Goal: Task Accomplishment & Management: Complete application form

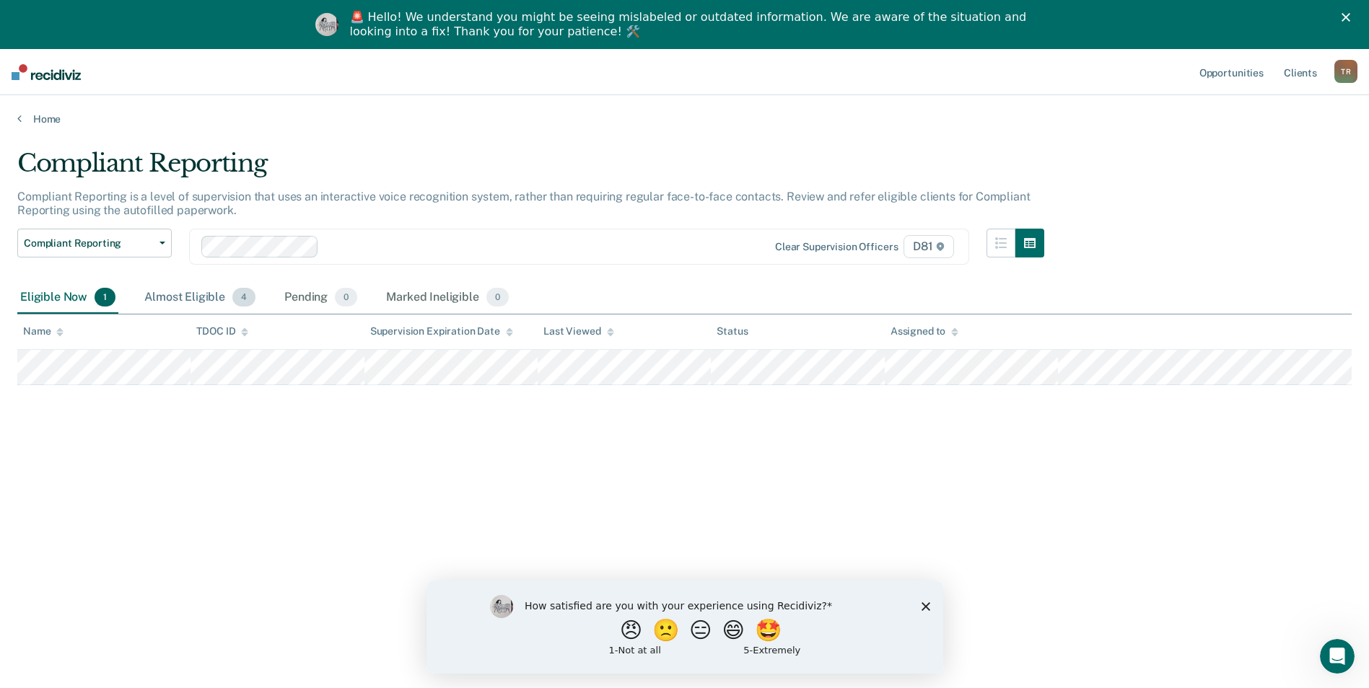
click at [189, 294] on div "Almost Eligible 4" at bounding box center [199, 298] width 117 height 32
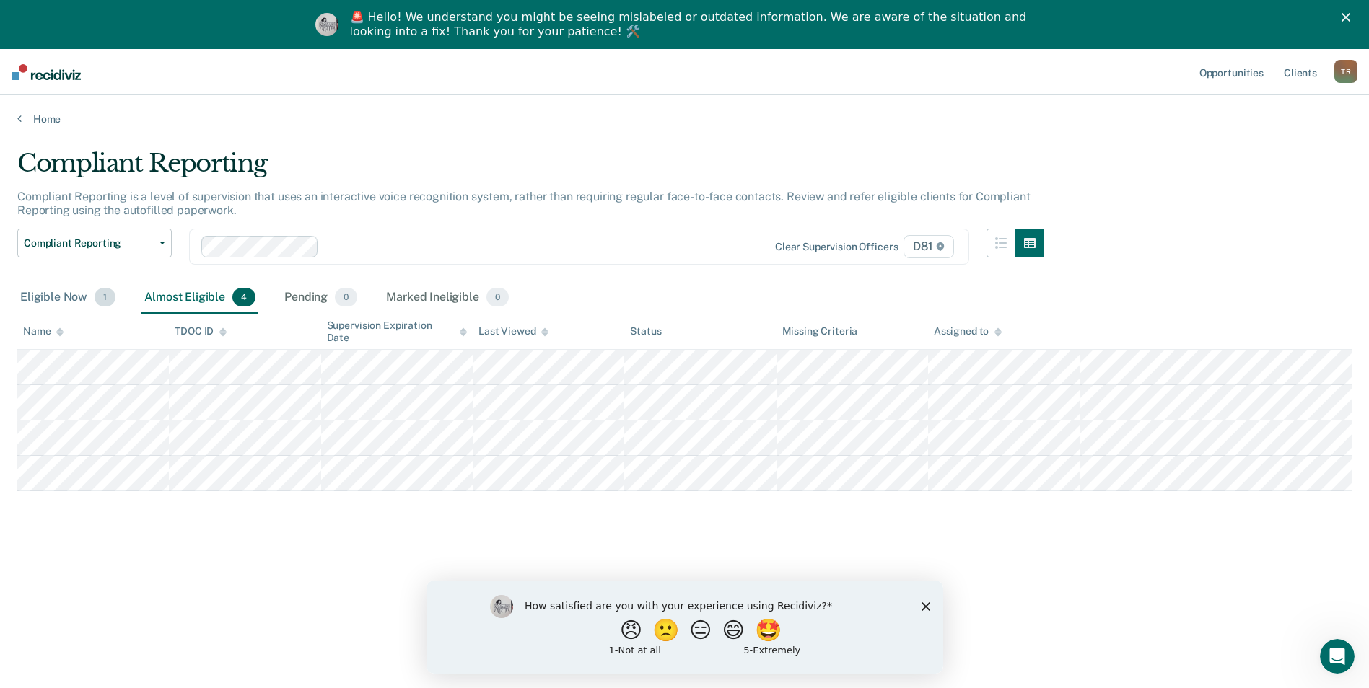
click at [87, 297] on div "Eligible Now 1" at bounding box center [67, 298] width 101 height 32
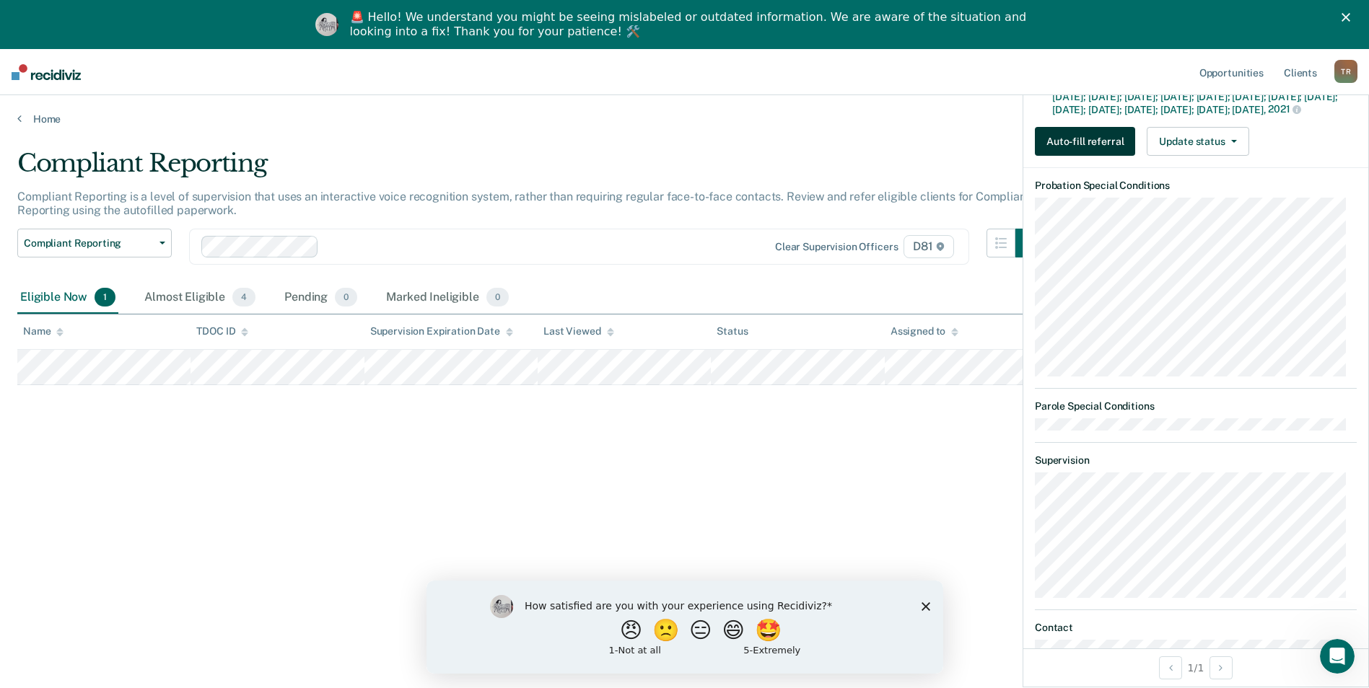
click at [1075, 156] on button "Auto-fill referral" at bounding box center [1085, 141] width 100 height 29
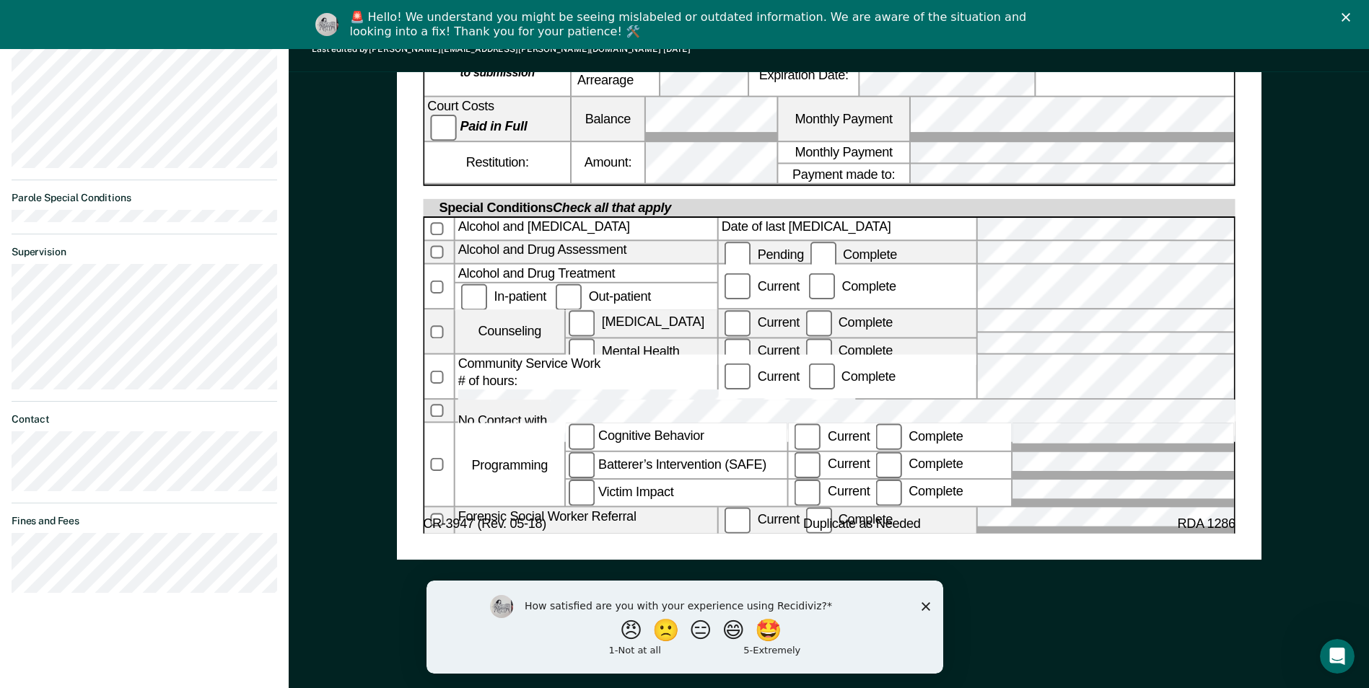
scroll to position [758, 0]
click at [429, 423] on label at bounding box center [438, 464] width 29 height 82
click at [663, 480] on label "Victim Impact" at bounding box center [676, 493] width 221 height 27
click at [786, 512] on label "Current" at bounding box center [761, 519] width 81 height 14
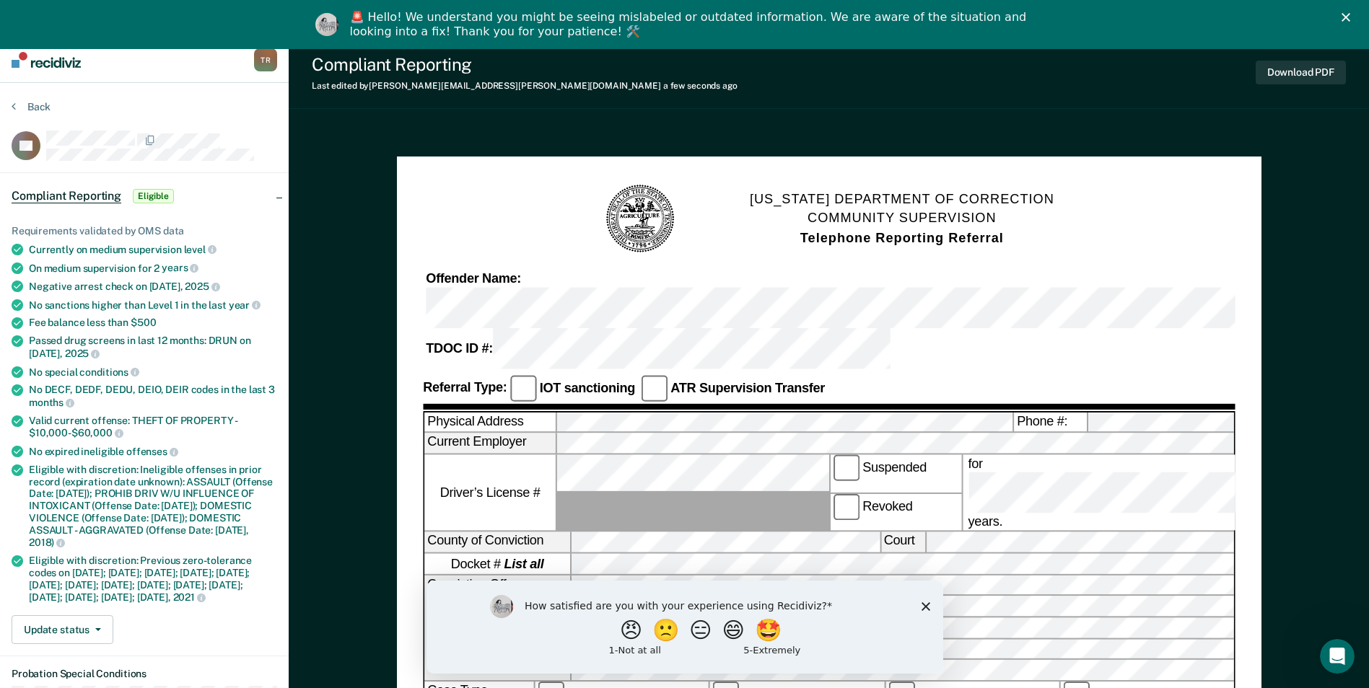
scroll to position [0, 0]
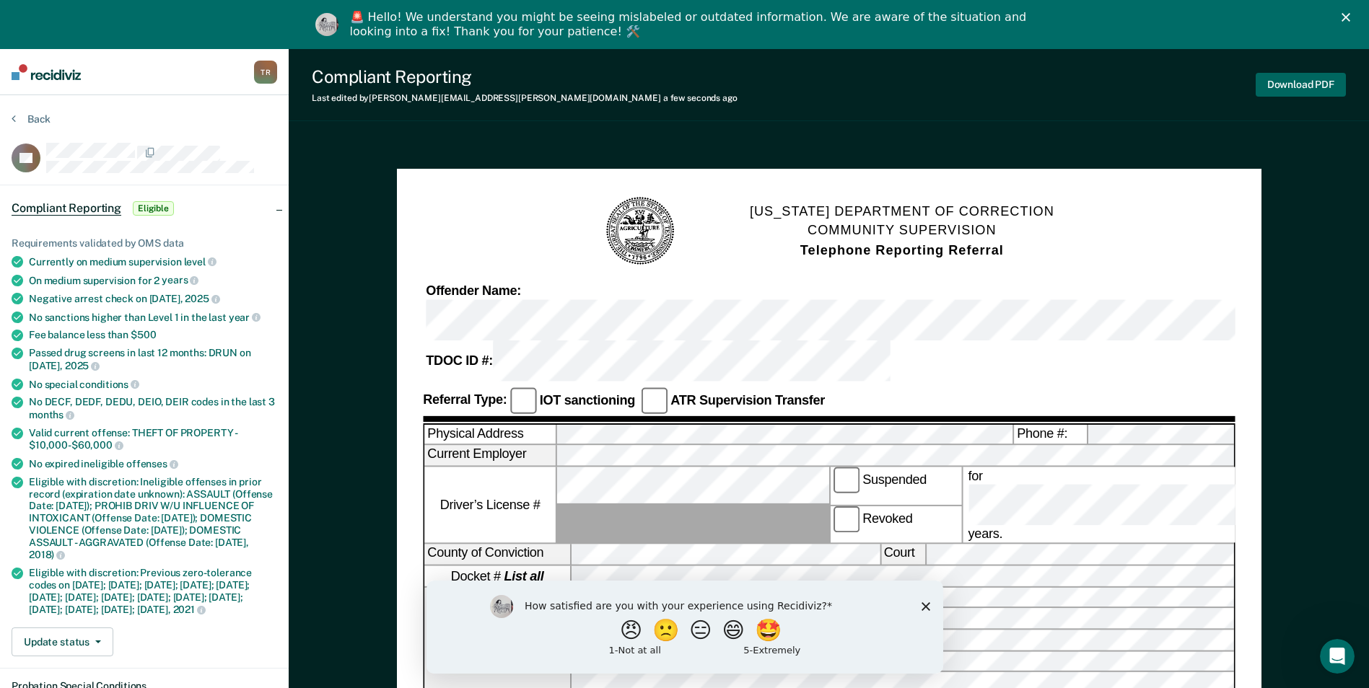
click at [1296, 87] on button "Download PDF" at bounding box center [1300, 85] width 90 height 24
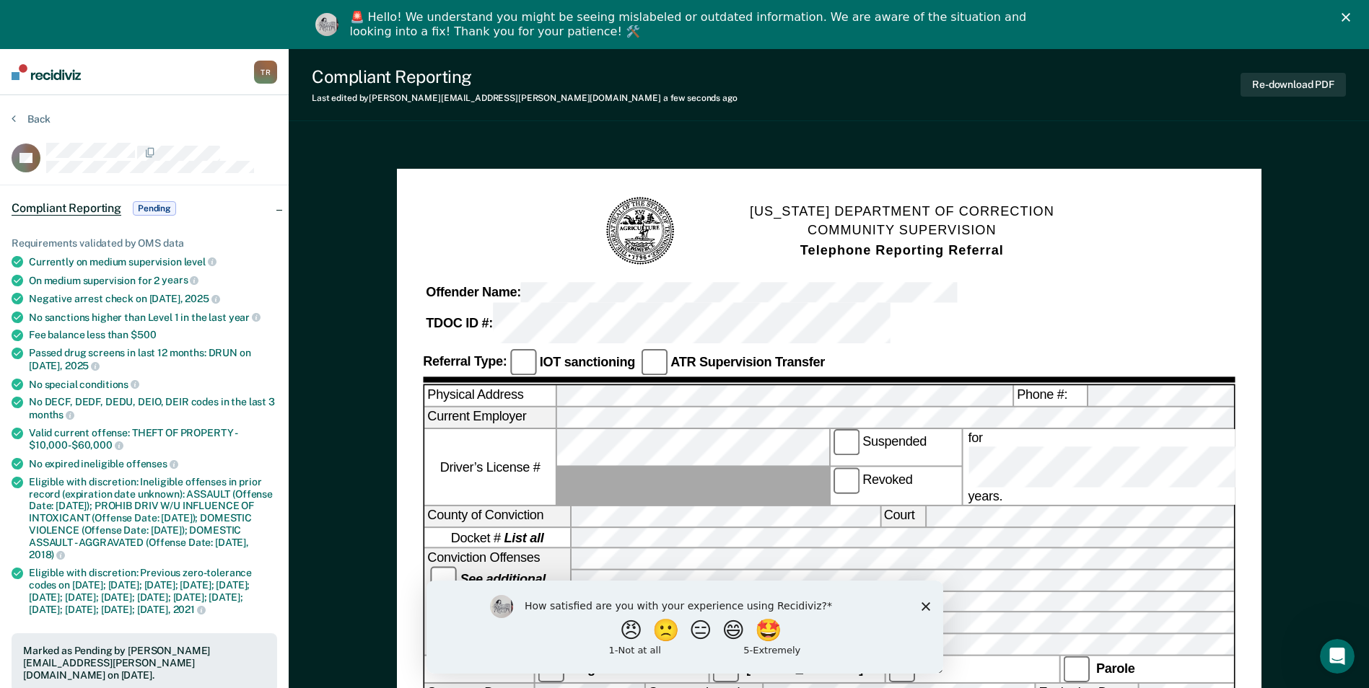
click at [1356, 13] on div "Close" at bounding box center [1348, 17] width 14 height 9
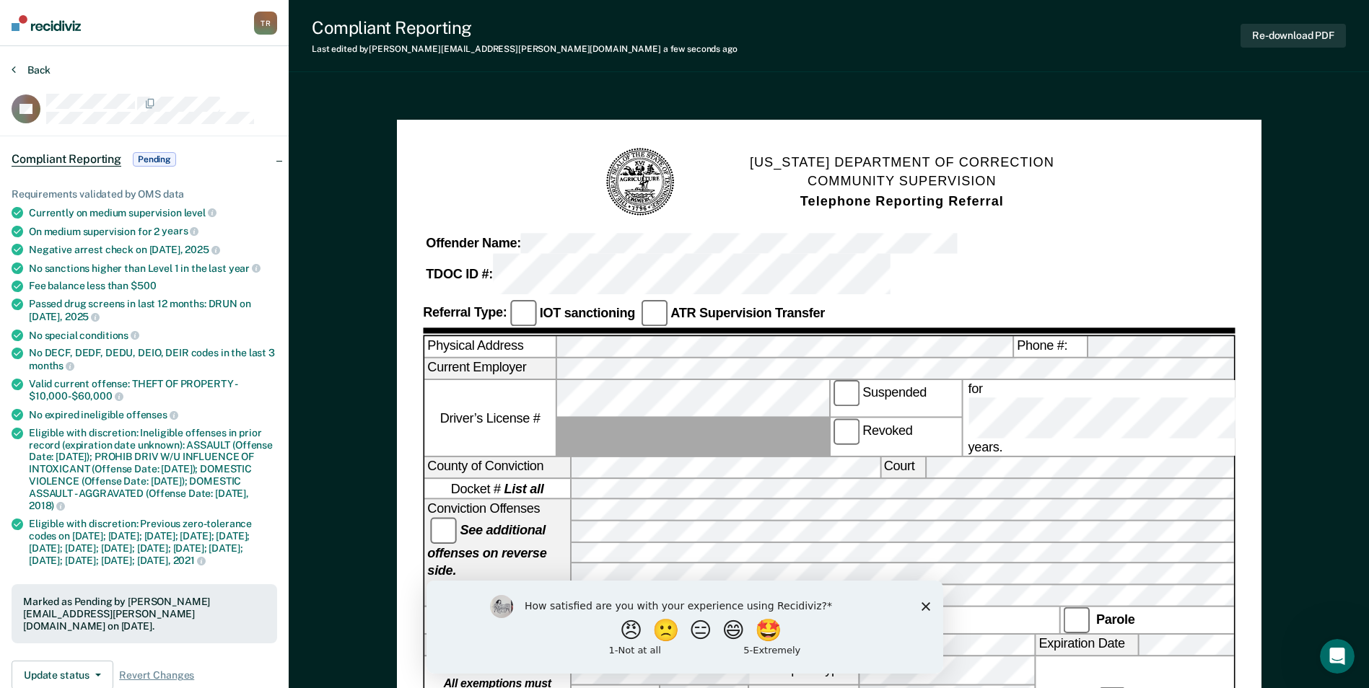
click at [24, 67] on button "Back" at bounding box center [31, 69] width 39 height 13
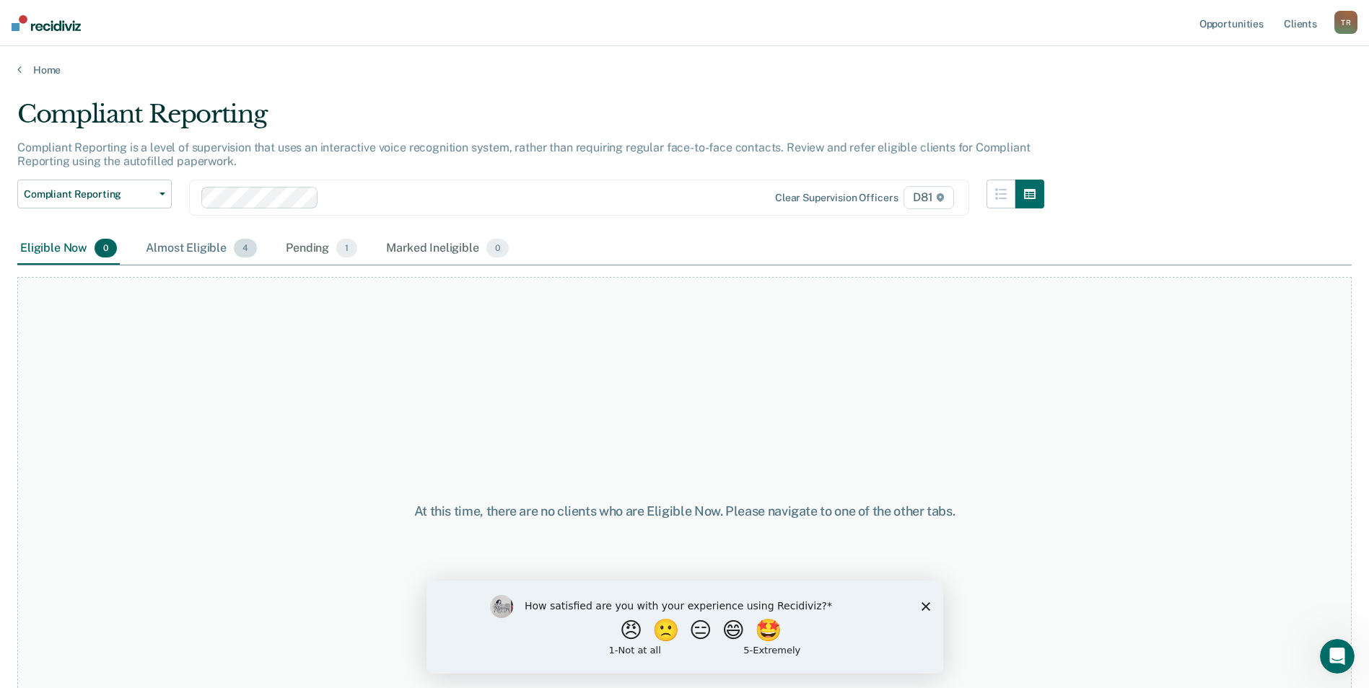
click at [227, 239] on div "Almost Eligible 4" at bounding box center [201, 249] width 117 height 32
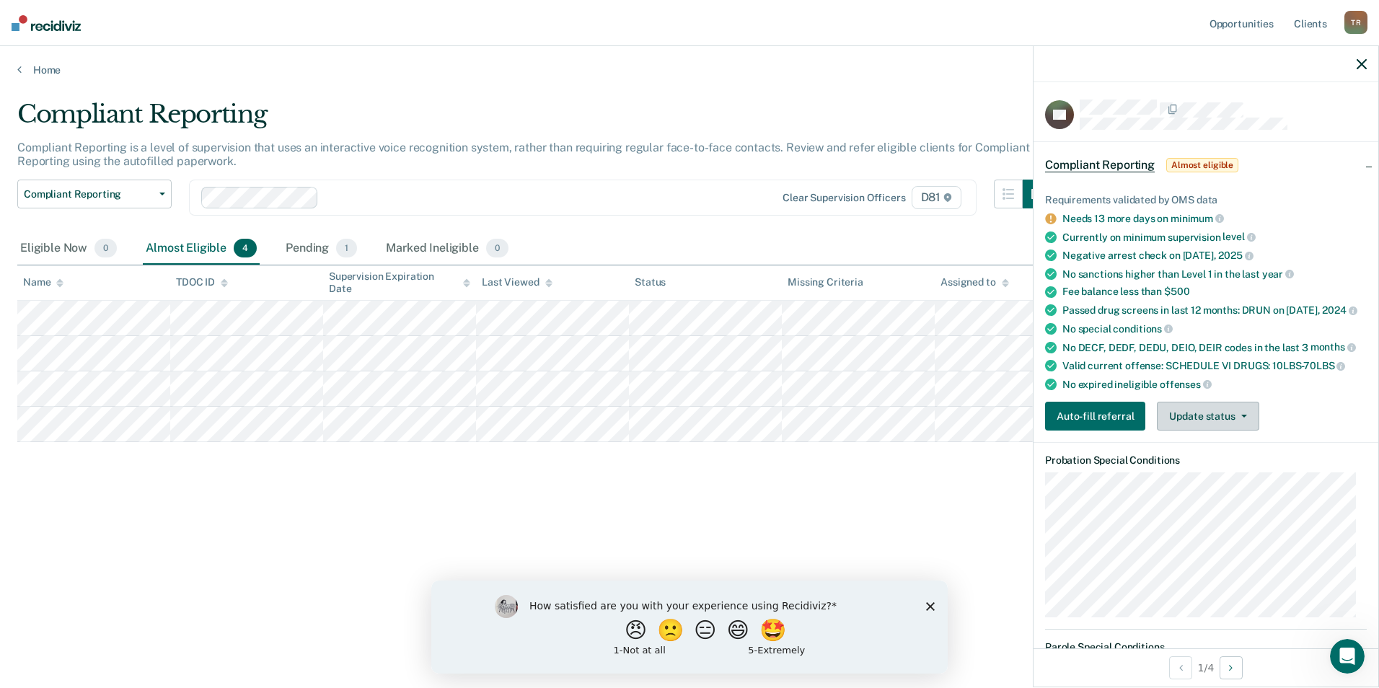
click at [1222, 415] on button "Update status" at bounding box center [1208, 416] width 102 height 29
click at [1008, 512] on div "Compliant Reporting Compliant Reporting is a level of supervision that uses an …" at bounding box center [689, 340] width 1345 height 480
